Goal: Transaction & Acquisition: Purchase product/service

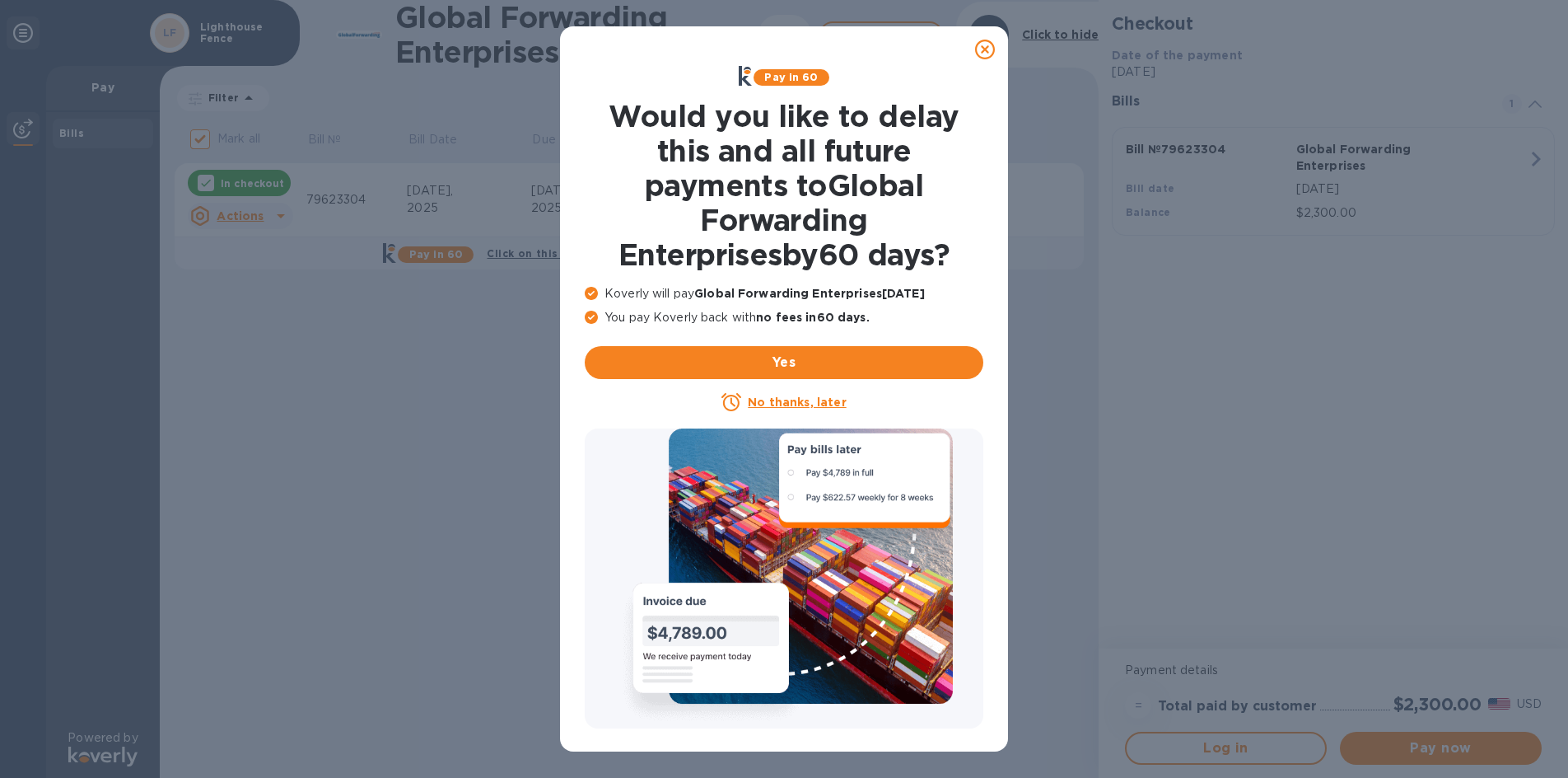
click at [980, 193] on h1 "Would you like to delay this and all future payments to Global Forwarding Enter…" at bounding box center [783, 185] width 398 height 173
click at [985, 48] on icon at bounding box center [985, 49] width 20 height 20
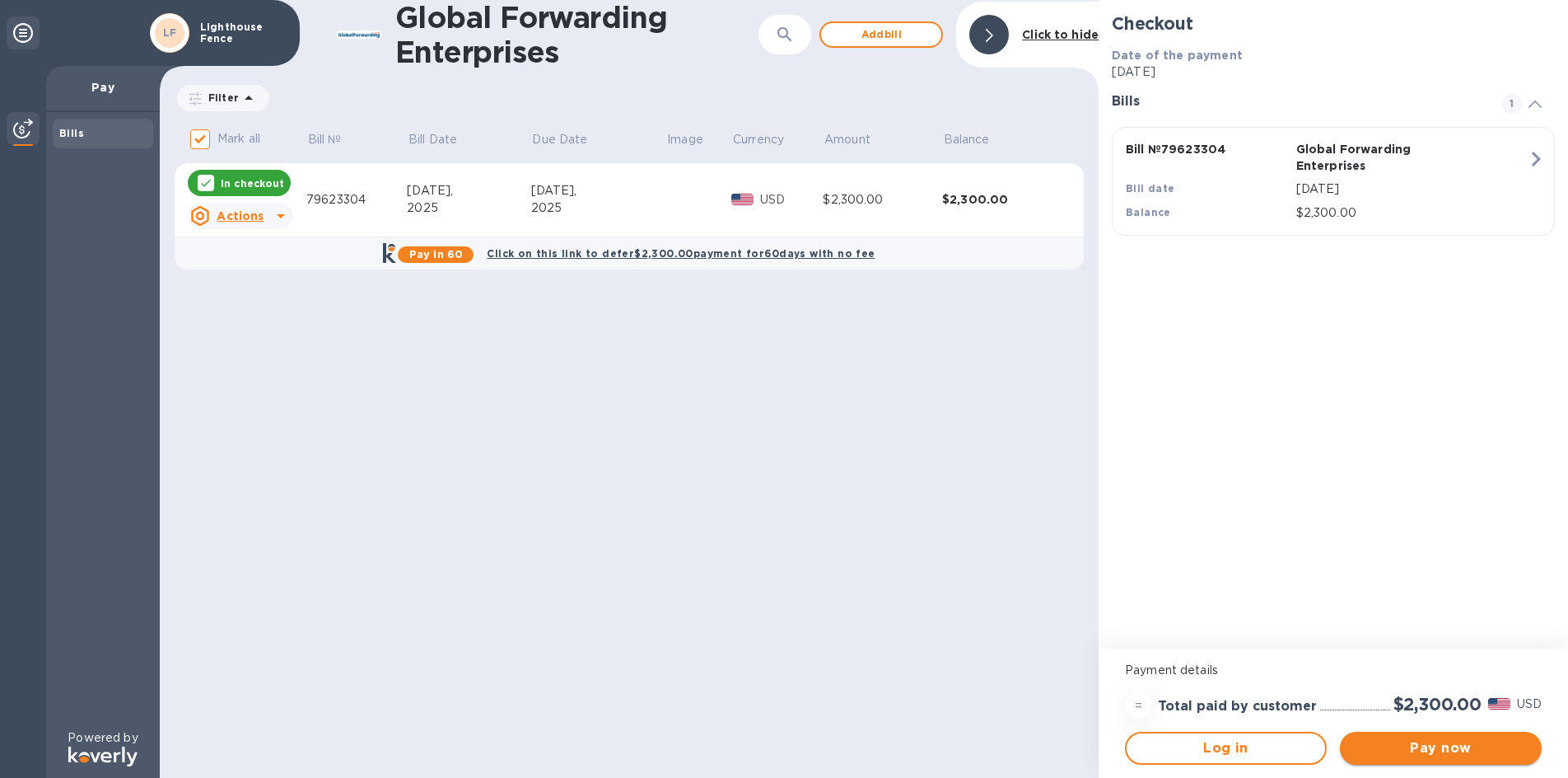
click at [1430, 752] on span "Pay now" at bounding box center [1440, 748] width 175 height 20
click at [1237, 743] on span "Log in" at bounding box center [1225, 748] width 172 height 20
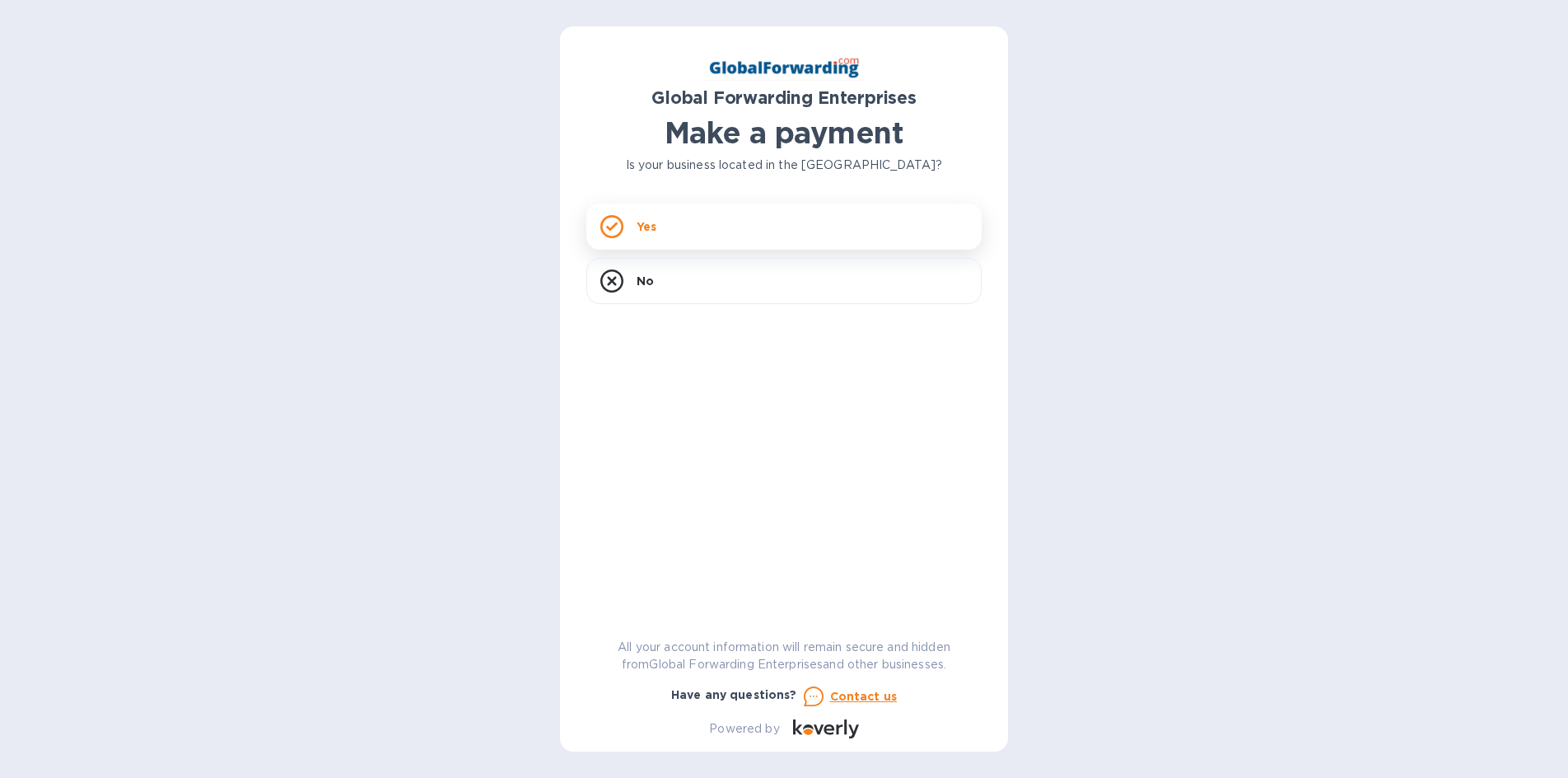
click at [797, 218] on div "Yes" at bounding box center [784, 226] width 396 height 47
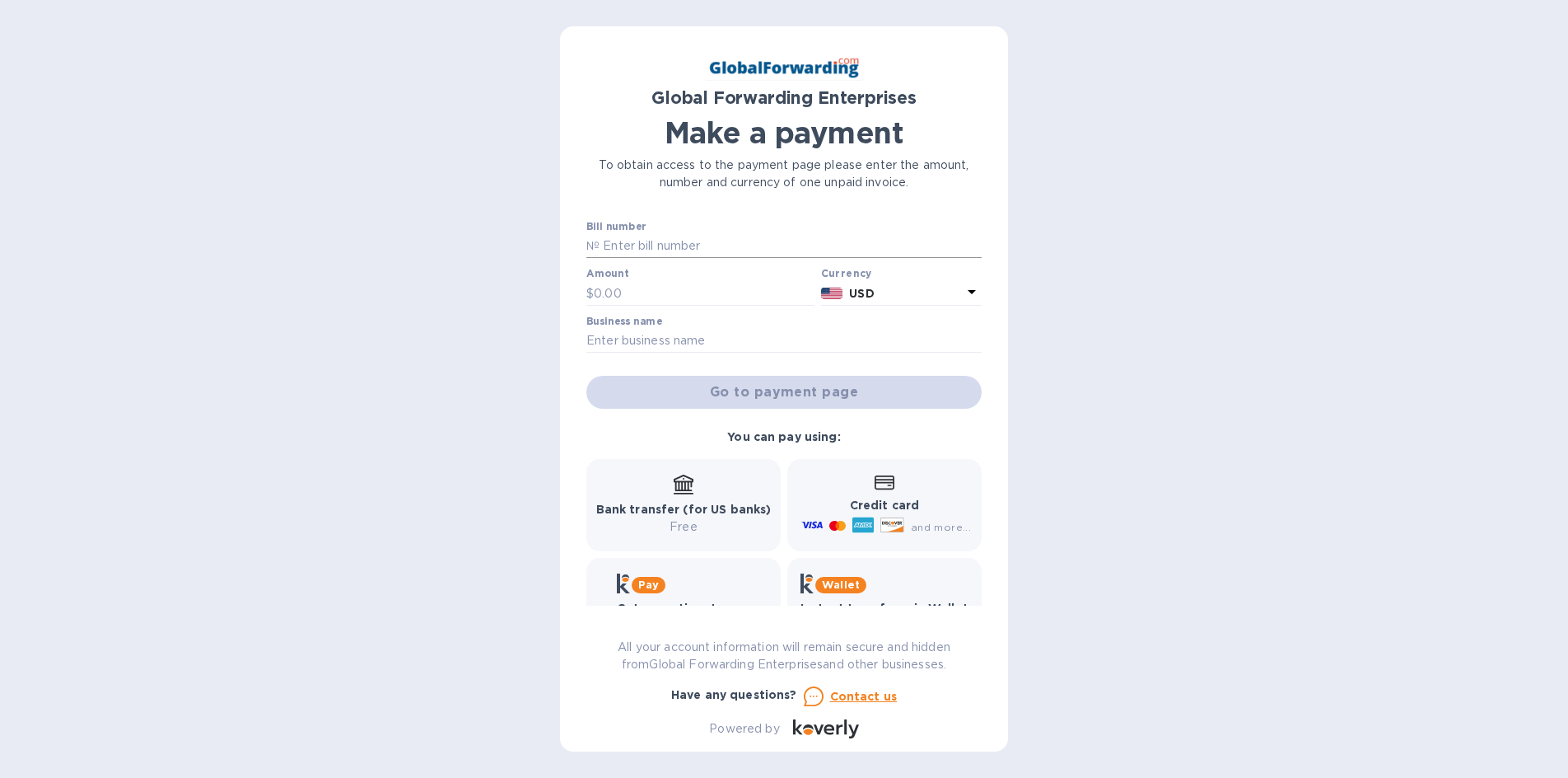
click at [651, 241] on input "text" at bounding box center [790, 246] width 382 height 25
type input "79623304"
click at [670, 276] on div "Amount $" at bounding box center [700, 287] width 228 height 38
click at [676, 285] on input "text" at bounding box center [704, 293] width 221 height 25
type input "2,300"
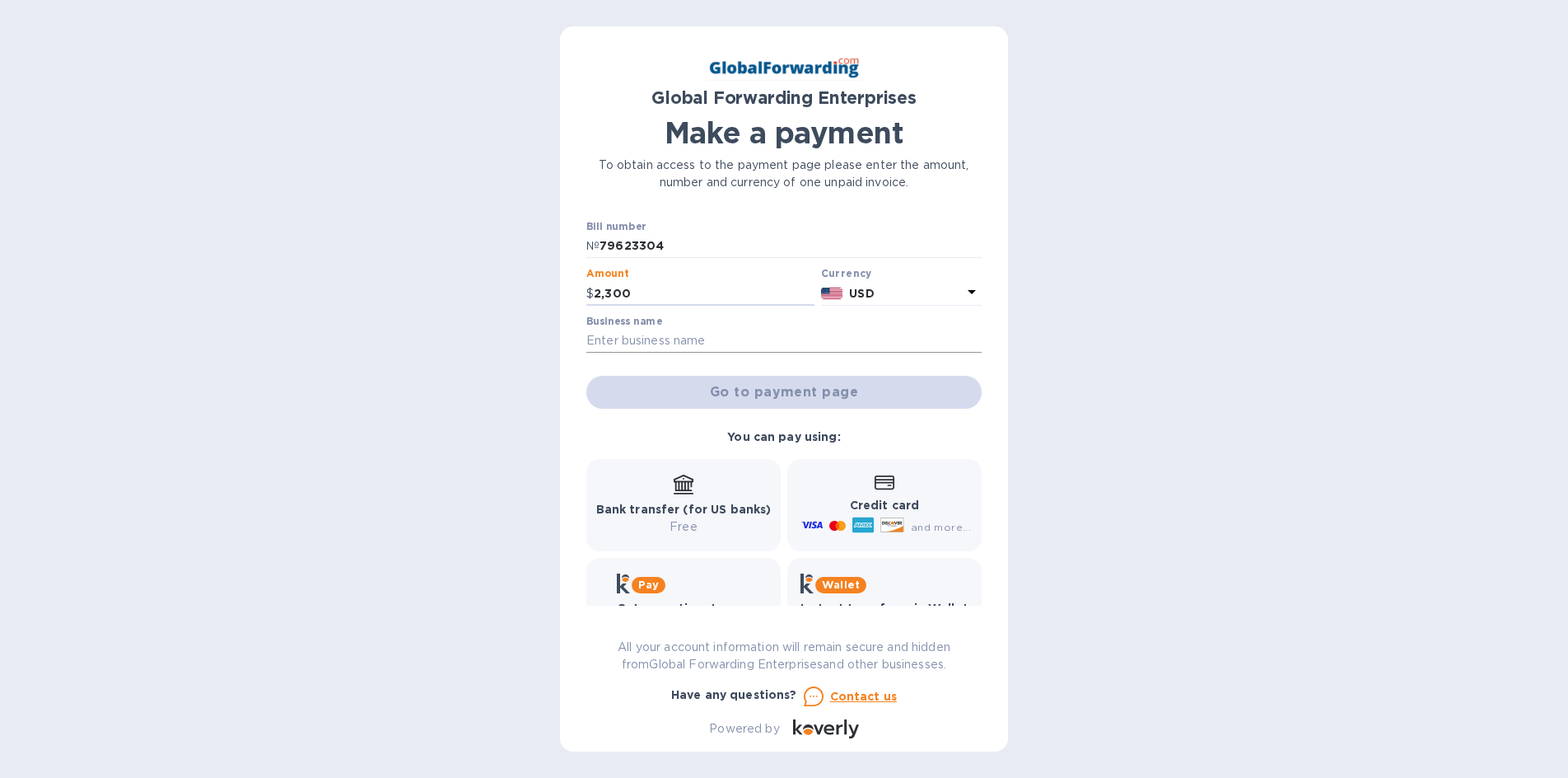
click at [703, 340] on input "text" at bounding box center [784, 340] width 396 height 25
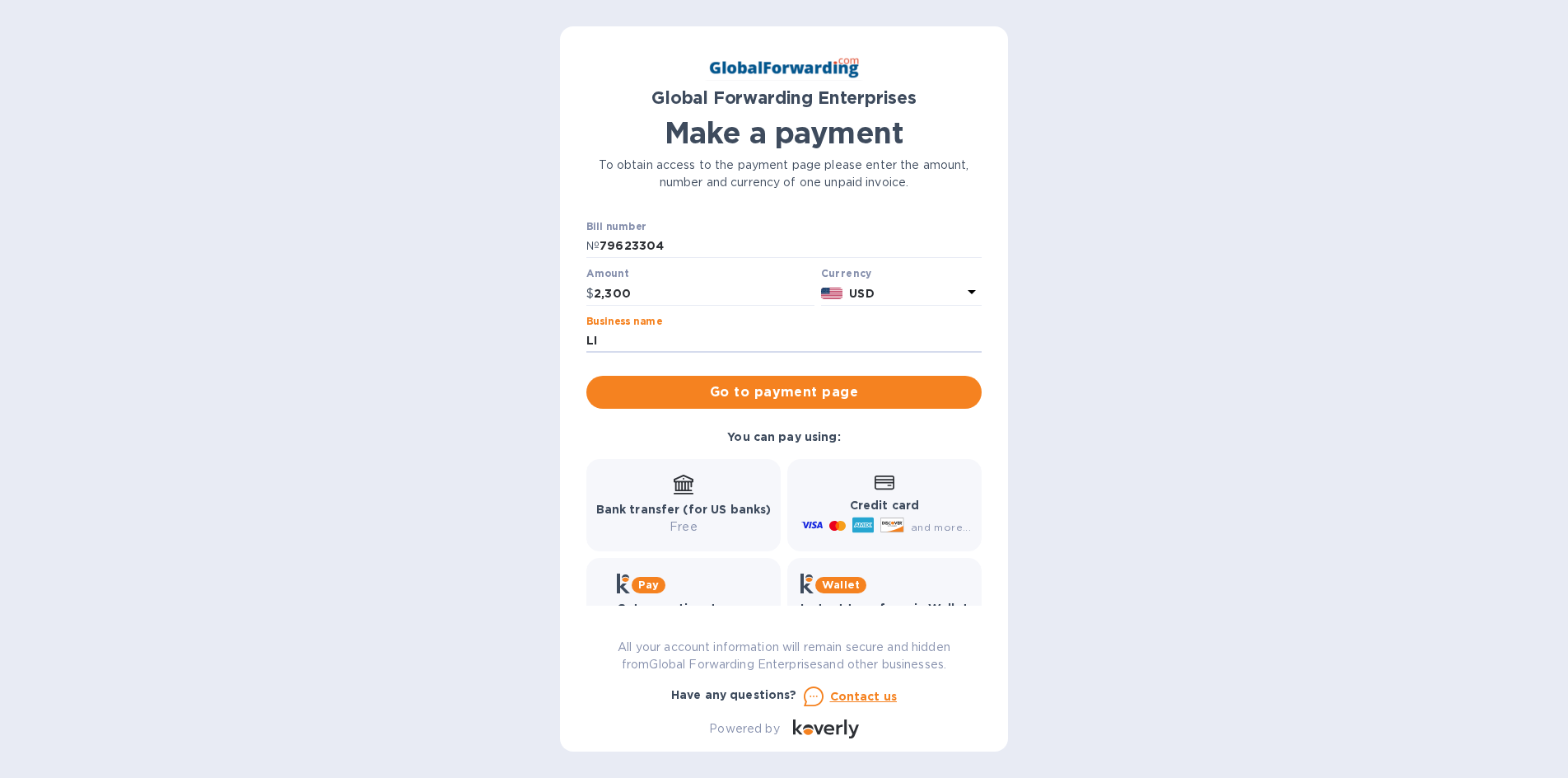
type input "Lighthouse Fence"
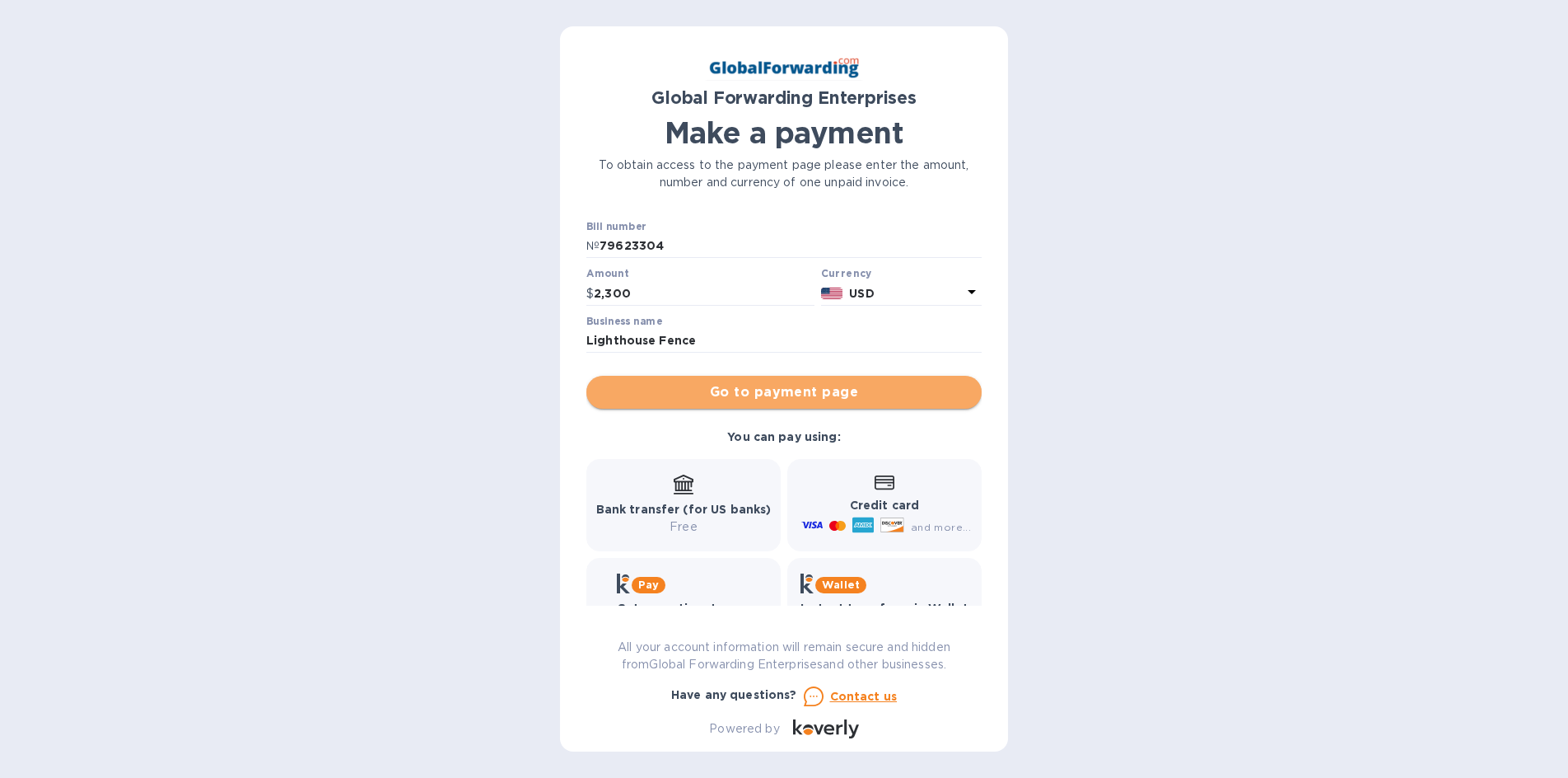
click at [846, 382] on span "Go to payment page" at bounding box center [784, 392] width 369 height 20
